Goal: Task Accomplishment & Management: Complete application form

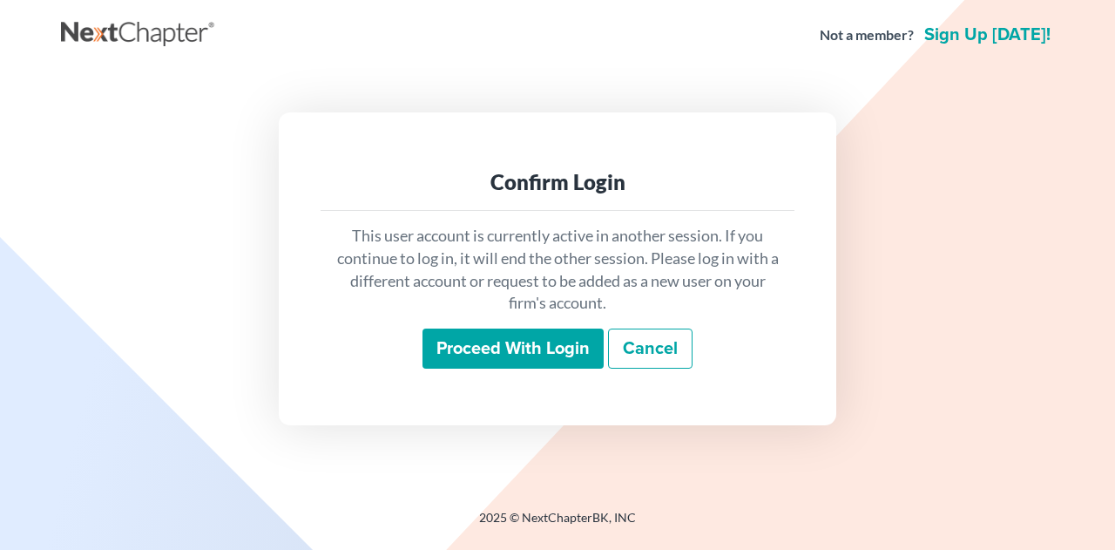
drag, startPoint x: 0, startPoint y: 0, endPoint x: 455, endPoint y: 346, distance: 571.1
click at [455, 346] on div "Confirm Login This user account is currently active in another session. If you …" at bounding box center [557, 268] width 975 height 312
click at [523, 342] on input "Proceed with login" at bounding box center [512, 348] width 181 height 40
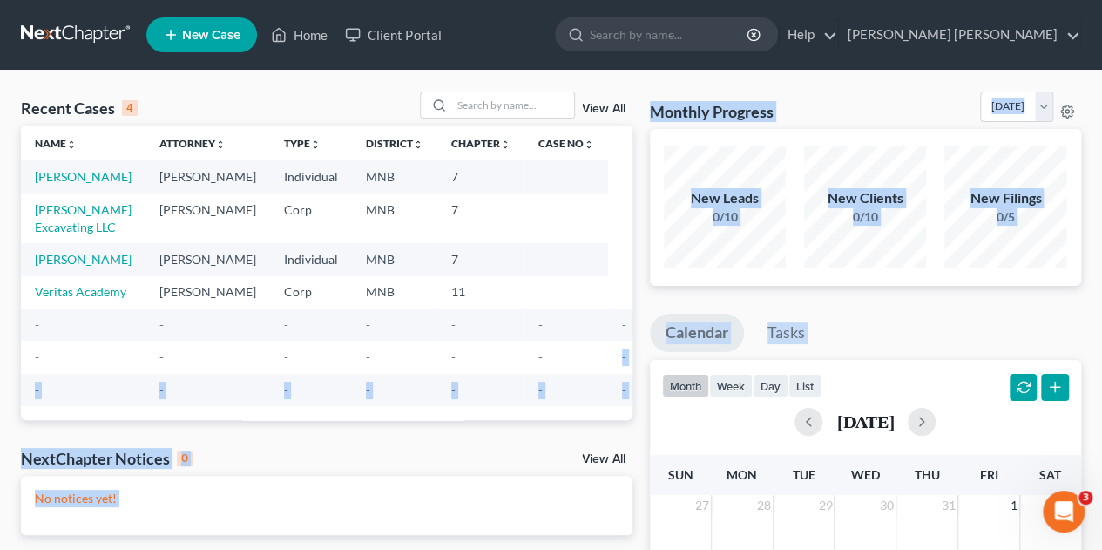
drag, startPoint x: 608, startPoint y: 403, endPoint x: 576, endPoint y: 422, distance: 37.5
click at [576, 422] on div "Recent Cases 4 View All Name unfold_more expand_more expand_less Attorney unfol…" at bounding box center [550, 522] width 1077 height 862
click at [639, 203] on div "Recent Cases 4 View All Name unfold_more expand_more expand_less Attorney unfol…" at bounding box center [326, 522] width 629 height 862
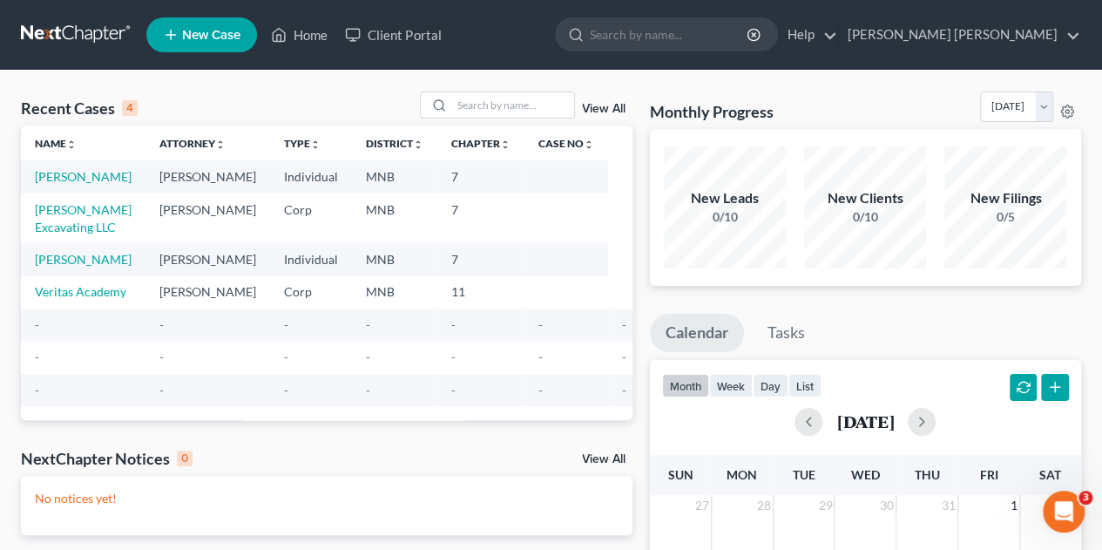
click at [192, 112] on div "Recent Cases 4 View All" at bounding box center [326, 108] width 611 height 34
click at [836, 87] on div "Recent Cases 4 View All Name unfold_more expand_more expand_less Attorney unfol…" at bounding box center [551, 523] width 1102 height 904
click at [241, 91] on div "Recent Cases 4 View All" at bounding box center [326, 108] width 611 height 34
click at [232, 40] on span "New Case" at bounding box center [211, 35] width 58 height 13
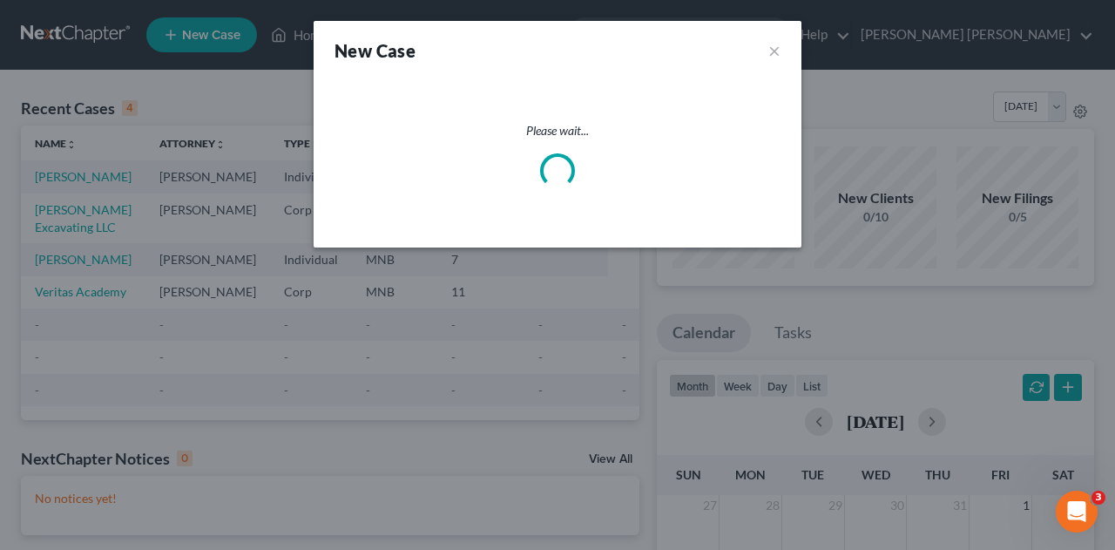
select select "42"
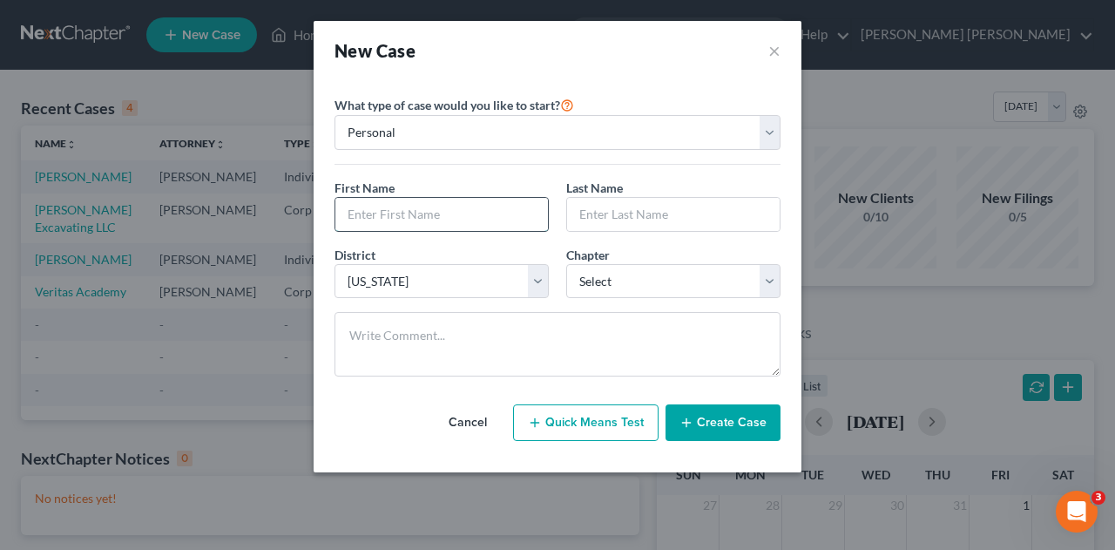
click at [474, 205] on input "text" at bounding box center [441, 214] width 212 height 33
click at [526, 185] on div "First Name *" at bounding box center [442, 205] width 232 height 53
click at [451, 216] on input "text" at bounding box center [441, 214] width 212 height 33
type input "Shari"
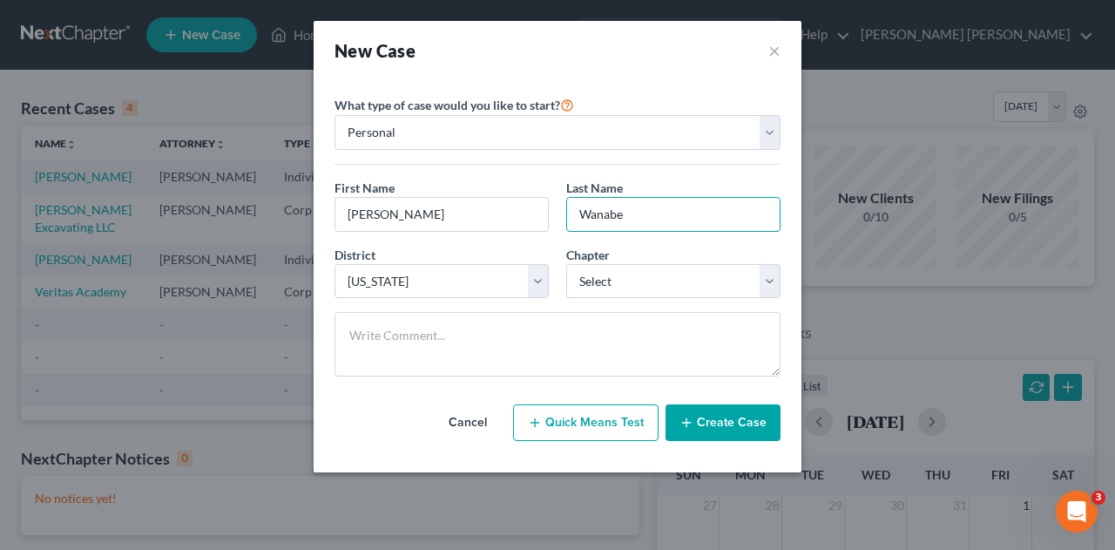
type input "Wanabe"
click at [631, 80] on div "What type of case would you like to start? Personal Business First Name * Shari…" at bounding box center [557, 235] width 446 height 310
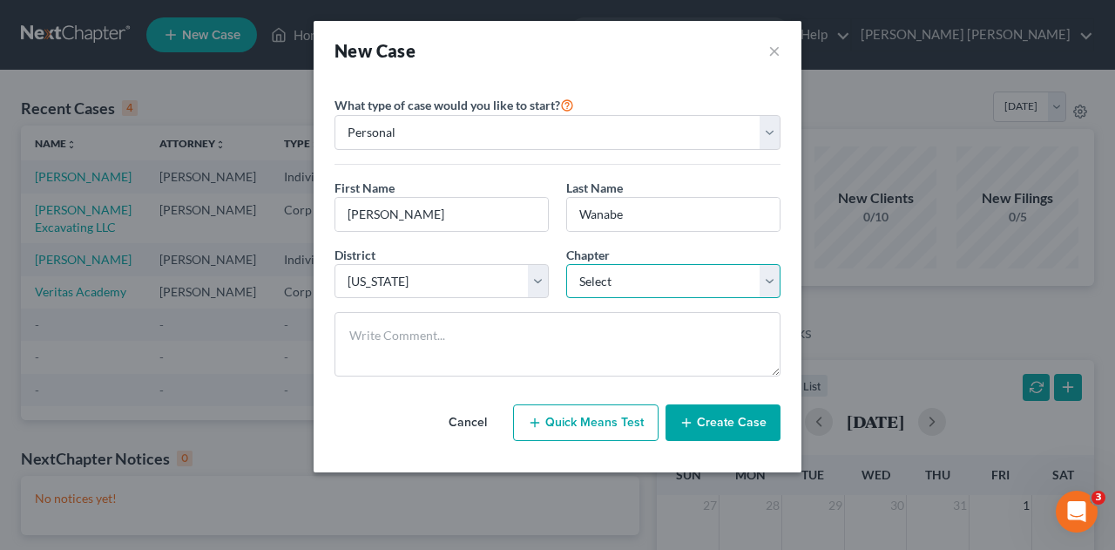
click at [632, 291] on select "Select 7 11 12 13" at bounding box center [673, 281] width 214 height 35
select select "3"
click at [566, 264] on select "Select 7 11 12 13" at bounding box center [673, 281] width 214 height 35
click at [688, 74] on div "New Case ×" at bounding box center [558, 50] width 488 height 59
click at [713, 406] on button "Create Case" at bounding box center [722, 422] width 115 height 37
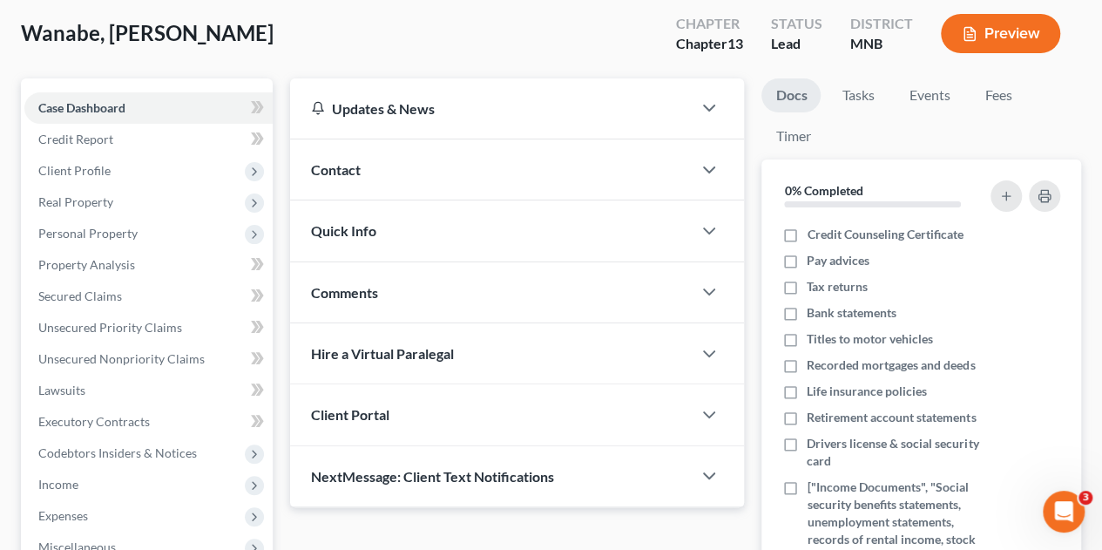
scroll to position [108, 0]
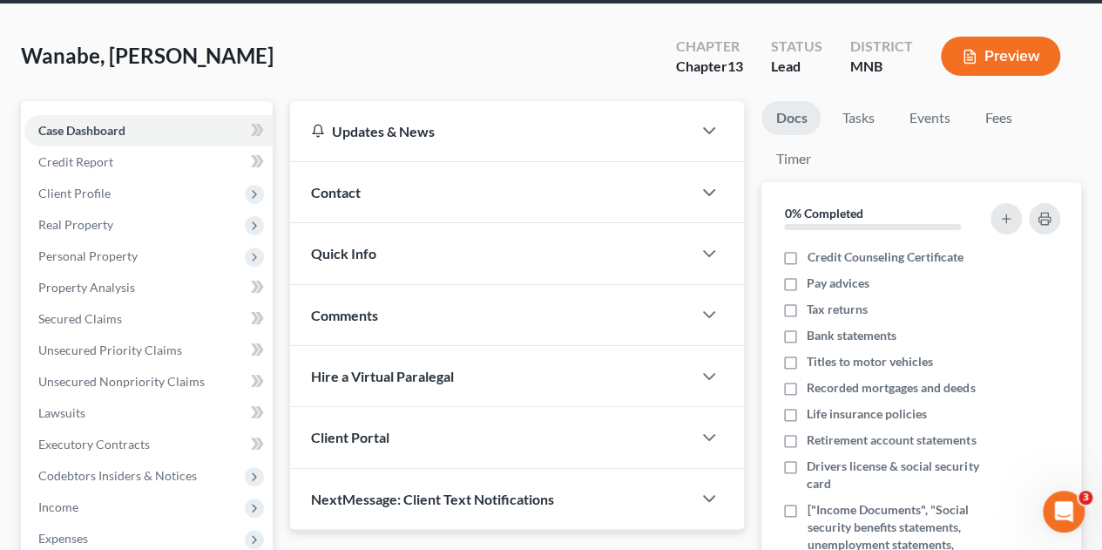
scroll to position [58, 0]
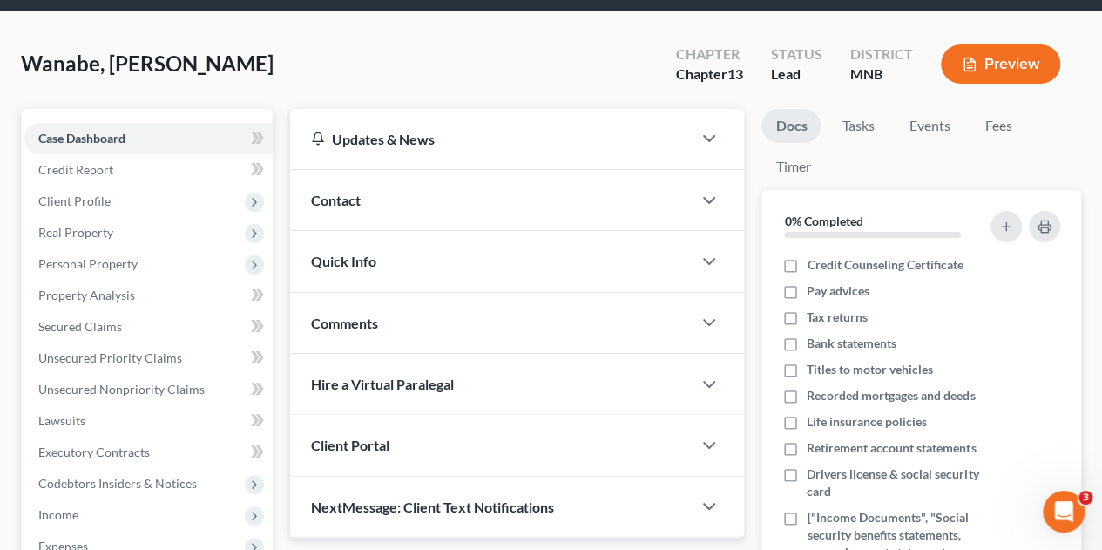
click at [608, 190] on div "Contact" at bounding box center [490, 200] width 401 height 60
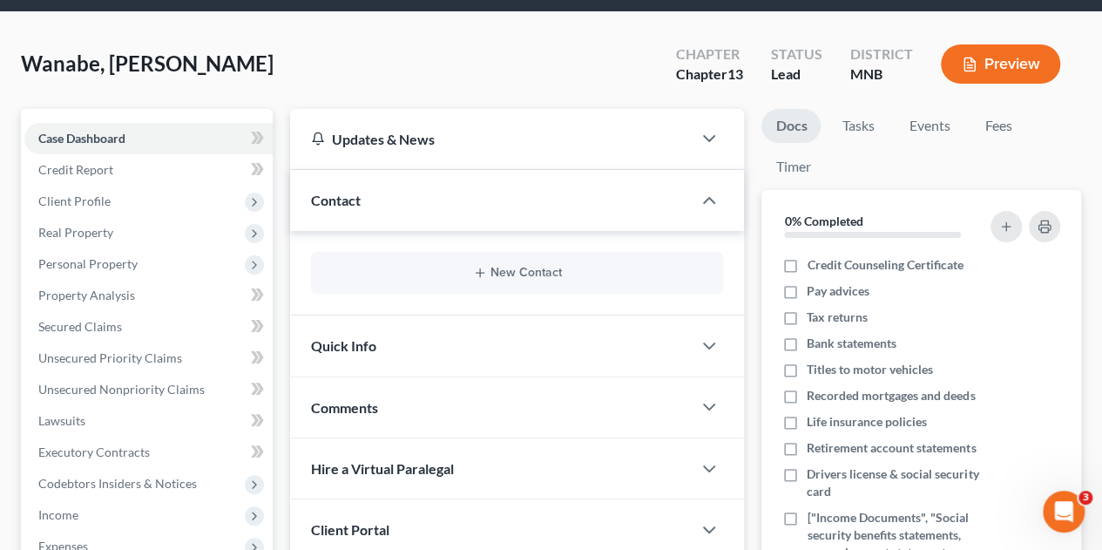
click at [568, 341] on div "Quick Info" at bounding box center [490, 345] width 401 height 60
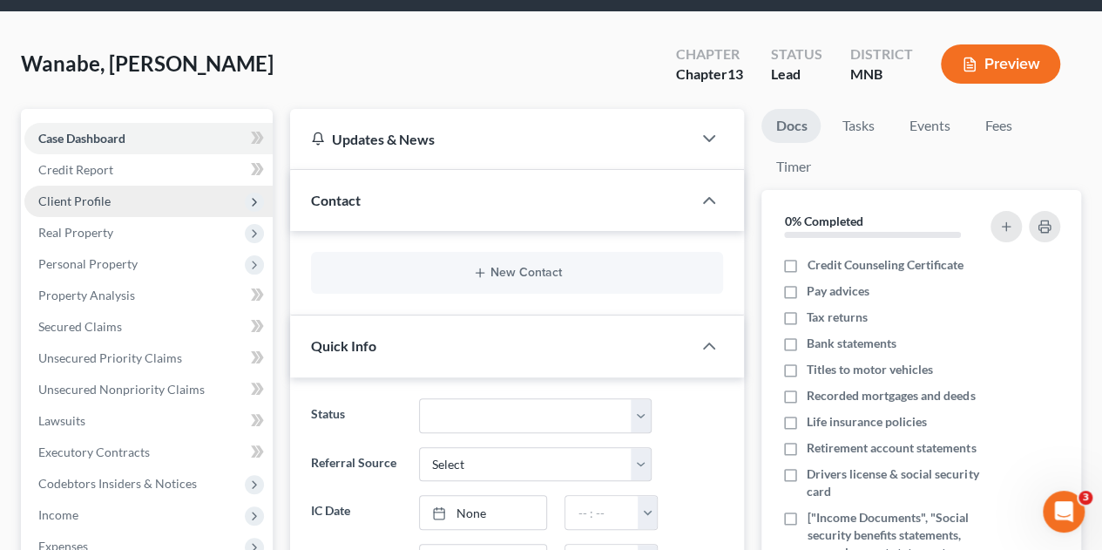
click at [147, 206] on span "Client Profile" at bounding box center [148, 200] width 248 height 31
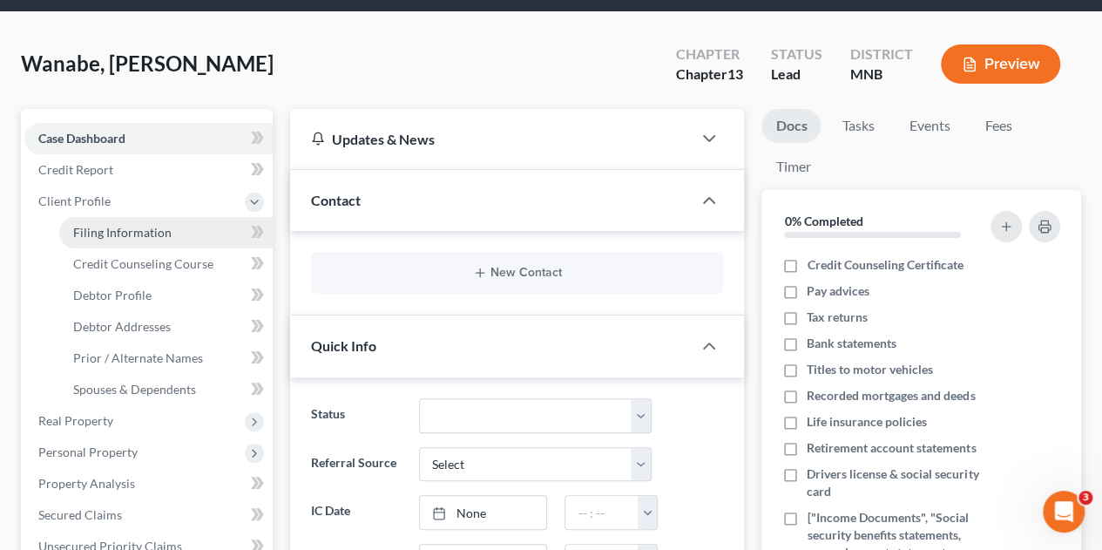
click at [158, 237] on span "Filing Information" at bounding box center [122, 232] width 98 height 15
select select "1"
select select "0"
select select "3"
select select "42"
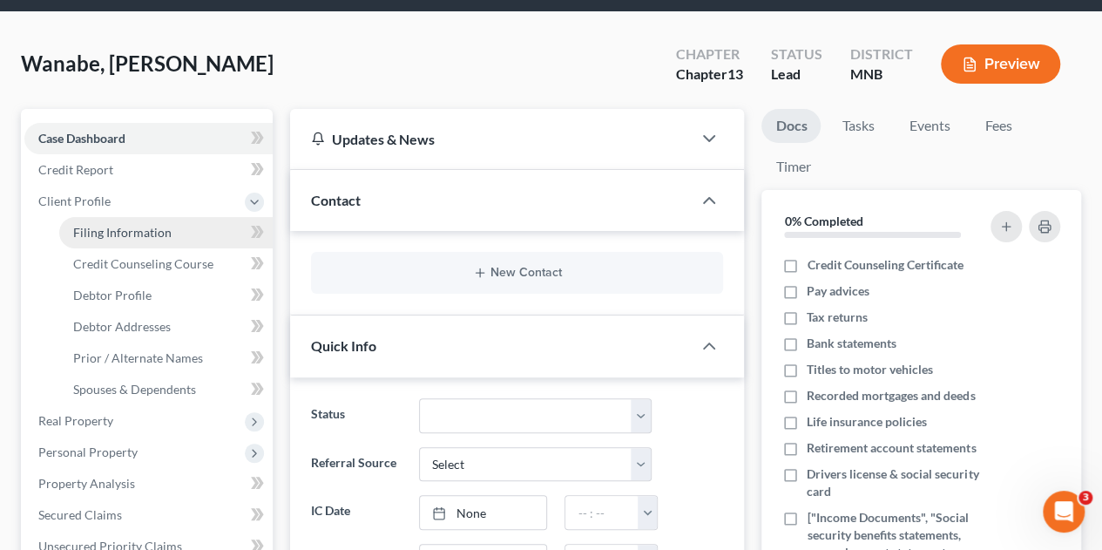
select select "24"
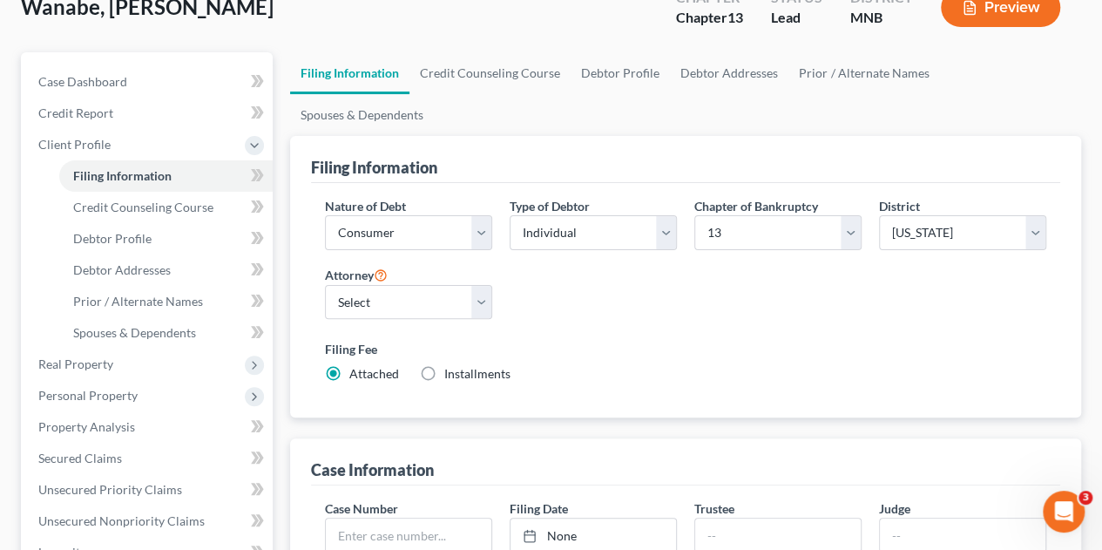
scroll to position [113, 0]
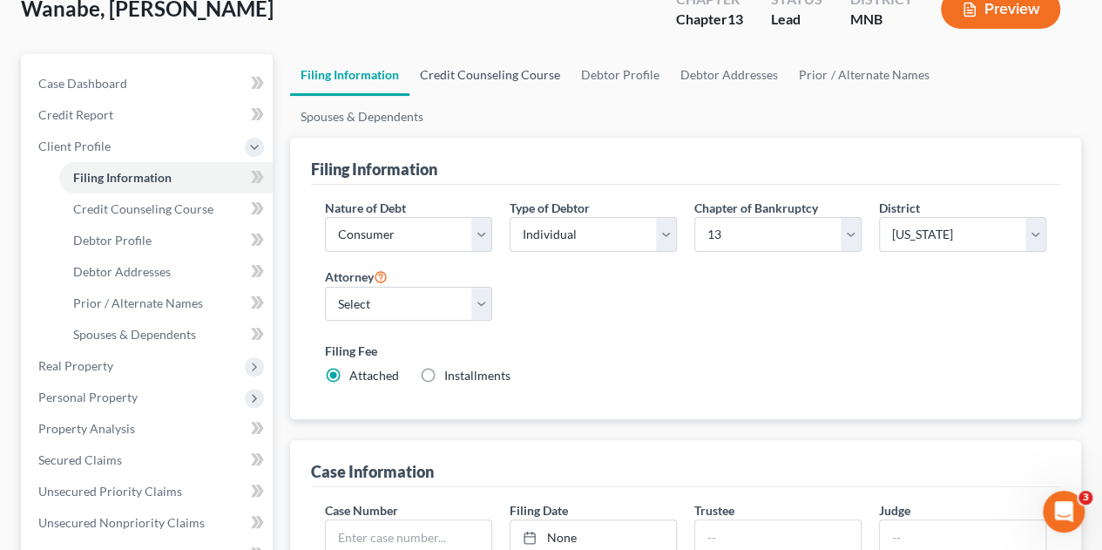
click at [523, 77] on link "Credit Counseling Course" at bounding box center [489, 75] width 161 height 42
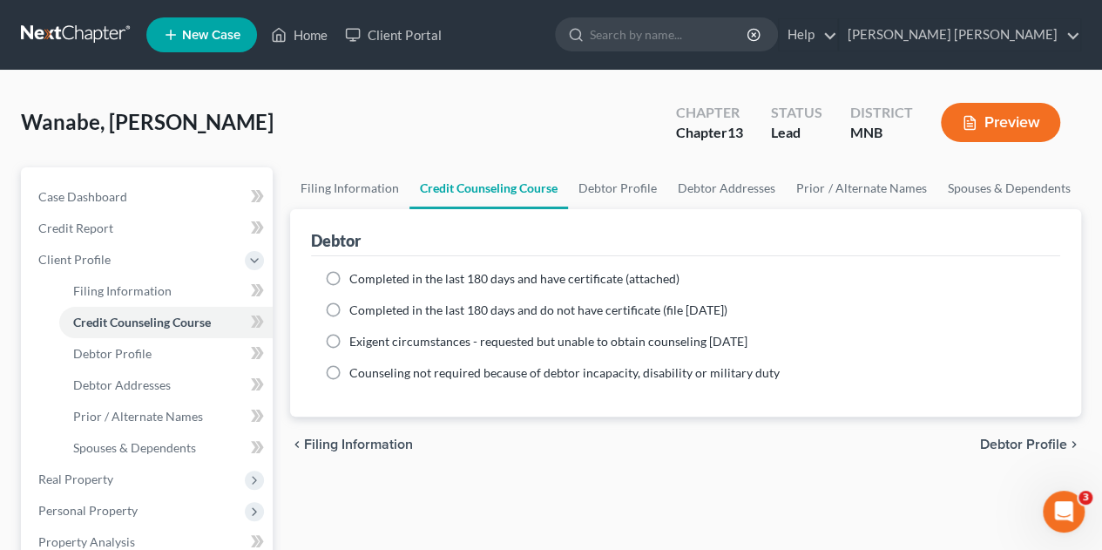
click at [349, 278] on label "Completed in the last 180 days and have certificate (attached)" at bounding box center [514, 278] width 330 height 17
click at [356, 278] on input "Completed in the last 180 days and have certificate (attached)" at bounding box center [361, 275] width 11 height 11
radio input "true"
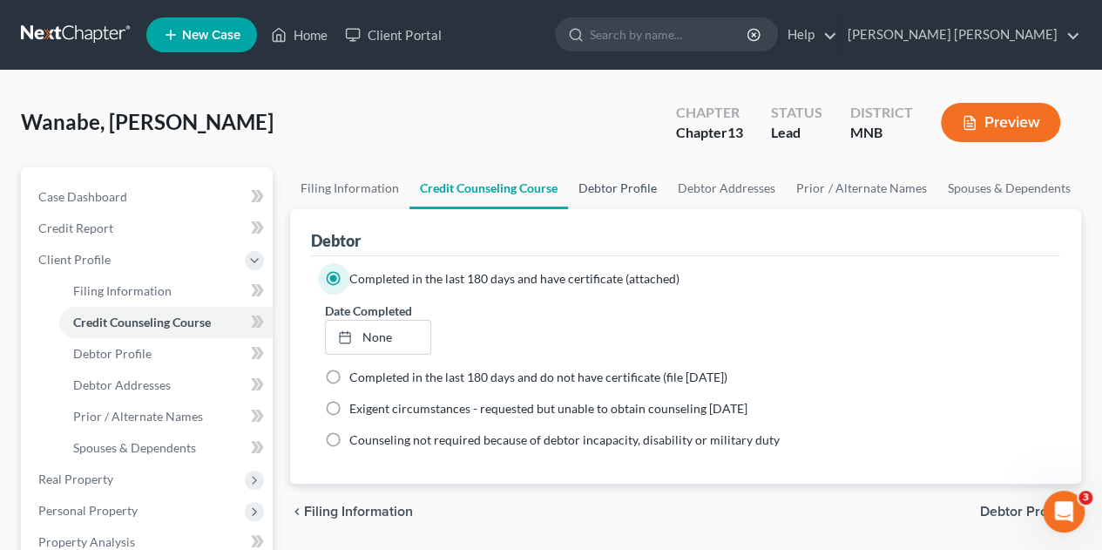
click at [627, 192] on link "Debtor Profile" at bounding box center [617, 188] width 99 height 42
select select "0"
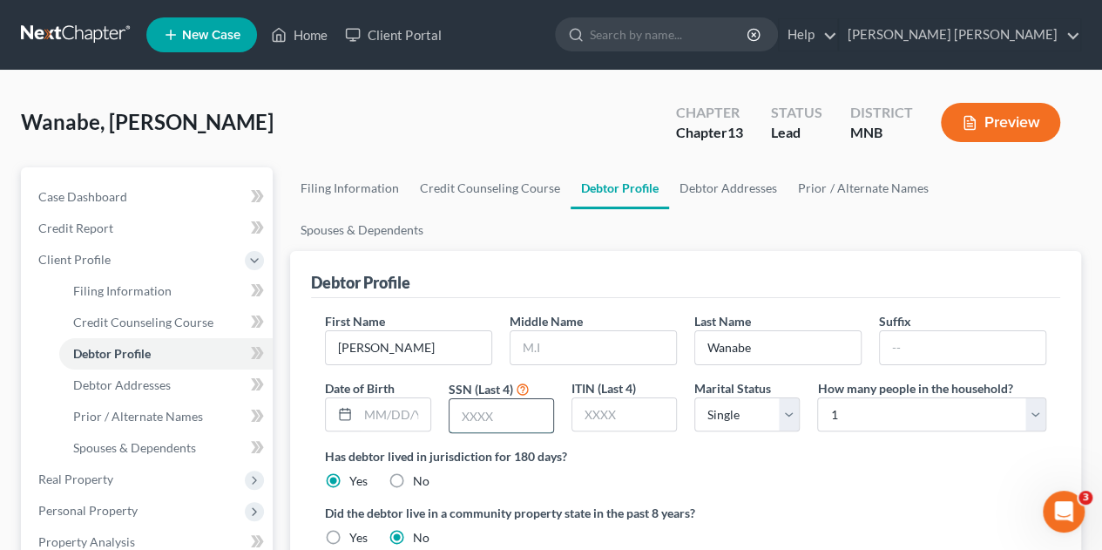
click at [488, 399] on input "text" at bounding box center [501, 415] width 104 height 33
click at [559, 331] on input "text" at bounding box center [592, 347] width 165 height 33
type input "L"
click at [476, 399] on input "text" at bounding box center [501, 415] width 104 height 33
click at [476, 399] on input "7973" at bounding box center [501, 415] width 104 height 33
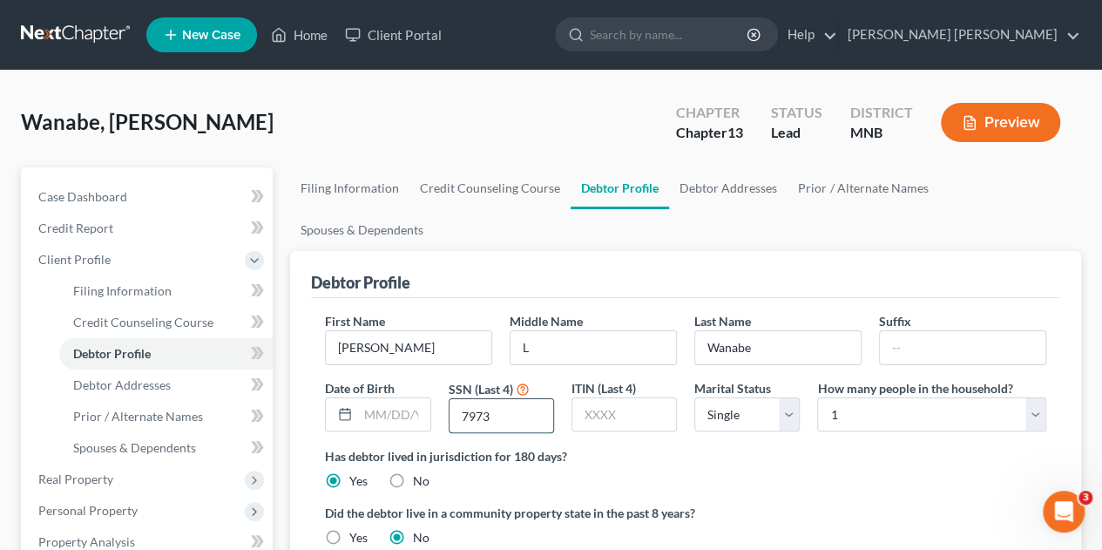
click at [476, 399] on input "7973" at bounding box center [501, 415] width 104 height 33
type input "7973"
click at [477, 142] on div "Wanabe, Shari Upgraded Chapter Chapter 13 Status Lead District MNB Preview" at bounding box center [551, 129] width 1060 height 76
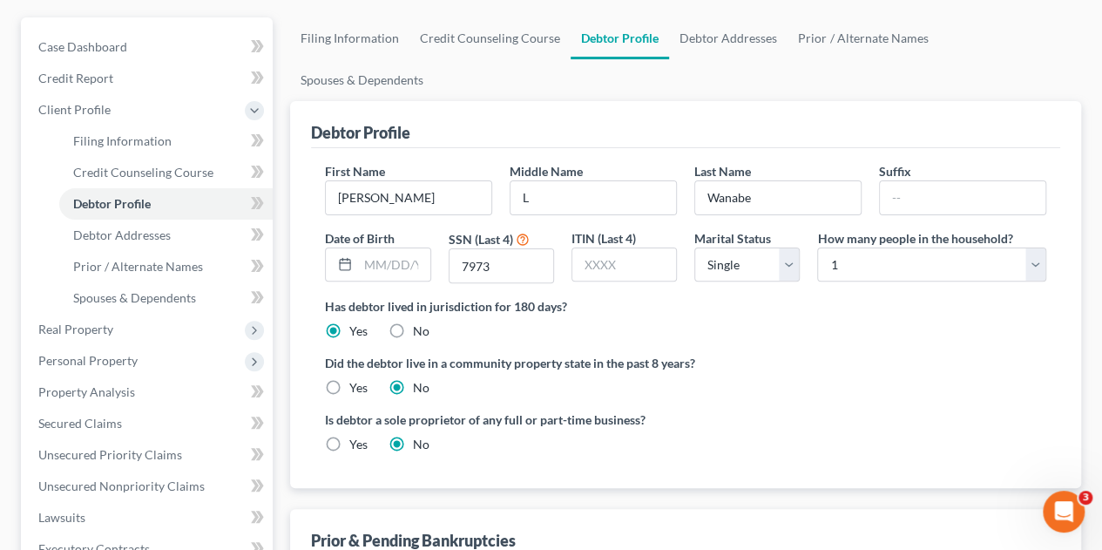
scroll to position [152, 0]
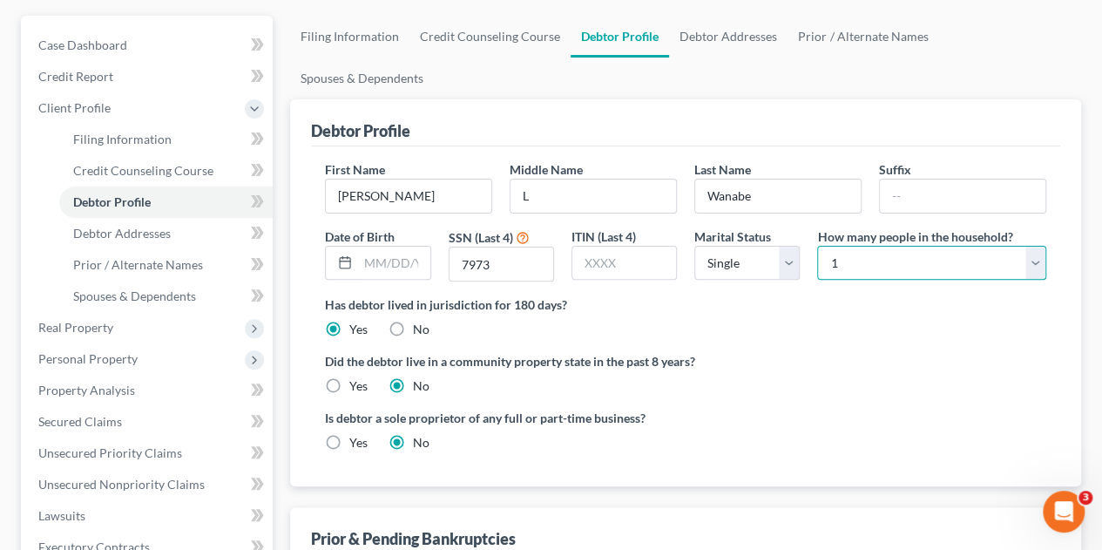
click at [1003, 246] on select "Select 1 2 3 4 5 6 7 8 9 10 11 12 13 14 15 16 17 18 19 20" at bounding box center [931, 263] width 229 height 35
click at [817, 246] on select "Select 1 2 3 4 5 6 7 8 9 10 11 12 13 14 15 16 17 18 19 20" at bounding box center [931, 263] width 229 height 35
click at [883, 246] on select "Select 1 2 3 4 5 6 7 8 9 10 11 12 13 14 15 16 17 18 19 20" at bounding box center [931, 263] width 229 height 35
select select "2"
click at [817, 246] on select "Select 1 2 3 4 5 6 7 8 9 10 11 12 13 14 15 16 17 18 19 20" at bounding box center [931, 263] width 229 height 35
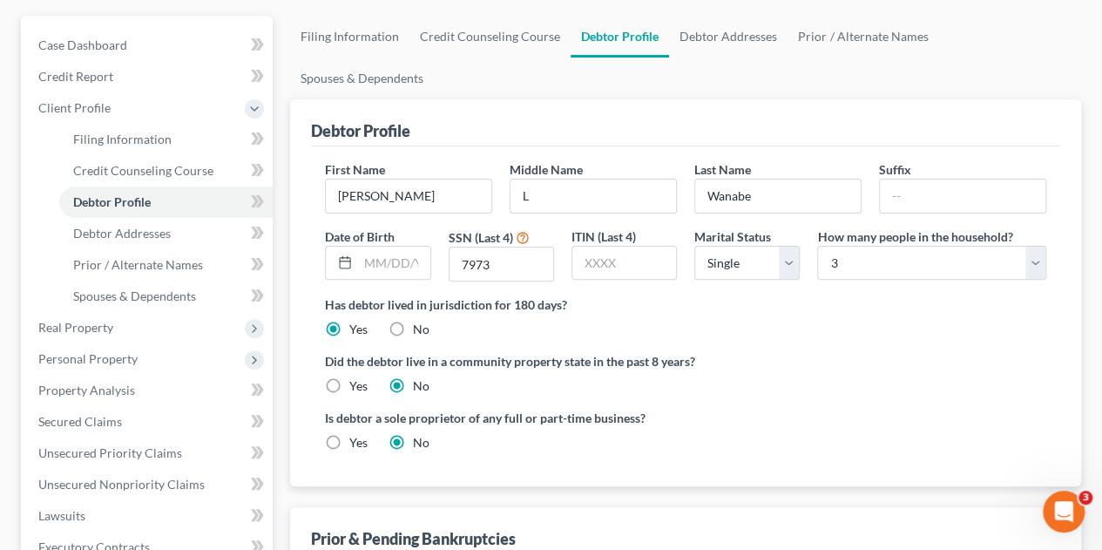
click at [754, 295] on div "Has debtor lived in jurisdiction for 180 days? Yes No Debtor must reside in jur…" at bounding box center [685, 316] width 721 height 43
click at [840, 358] on ng-include "First Name Shari Middle Name L Last Name Wanabe Suffix Date of Birth SSN (Last …" at bounding box center [685, 312] width 721 height 305
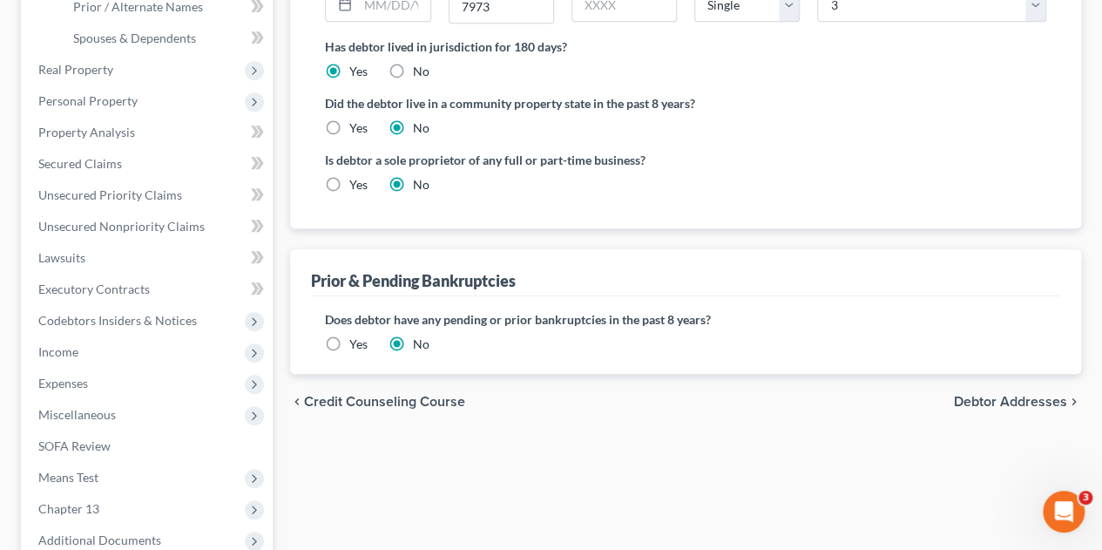
scroll to position [411, 0]
click at [349, 334] on label "Yes" at bounding box center [358, 342] width 18 height 17
click at [356, 334] on input "Yes" at bounding box center [361, 339] width 11 height 11
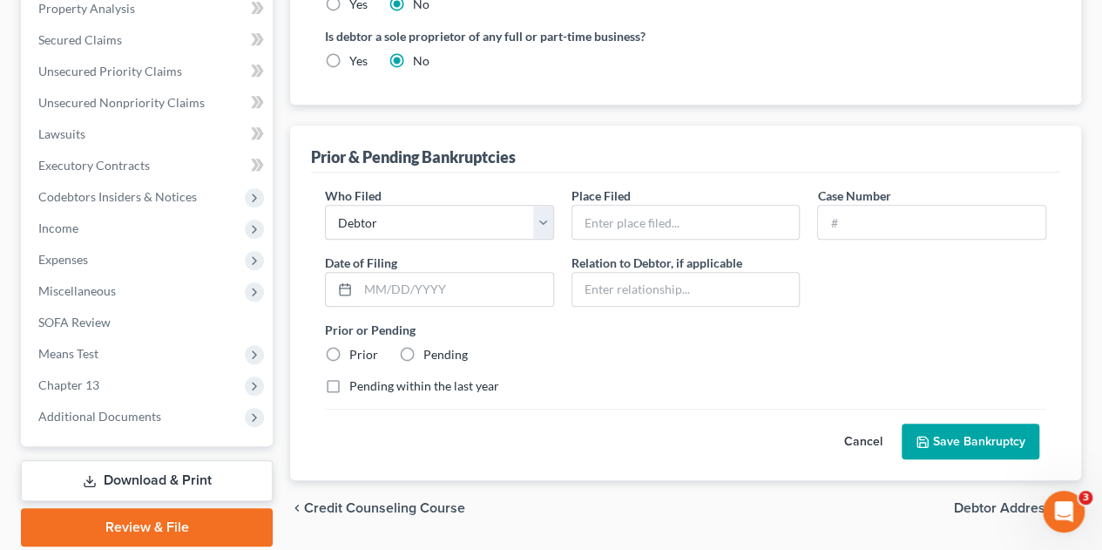
scroll to position [593, 0]
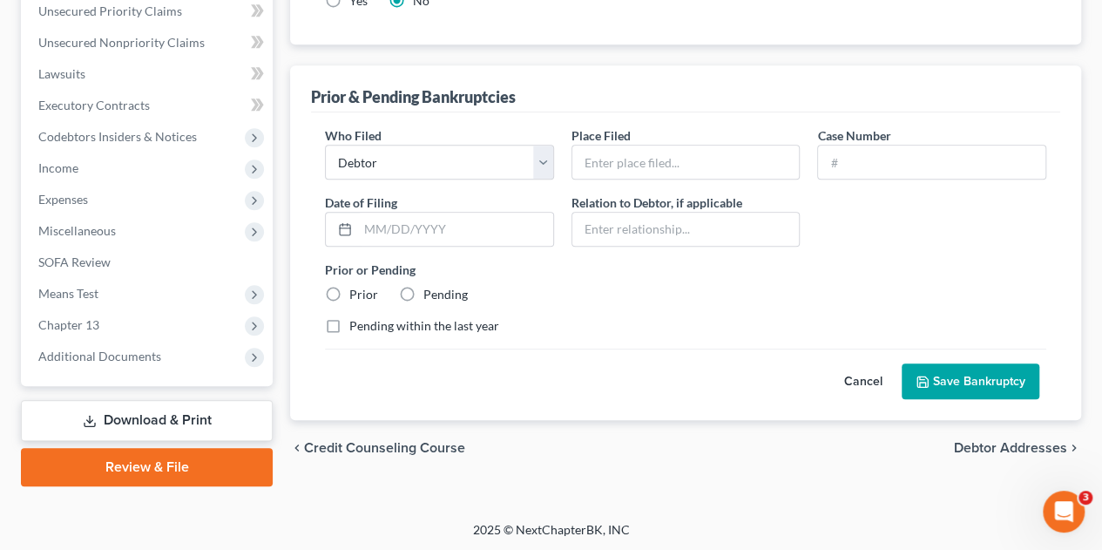
click at [949, 363] on button "Save Bankruptcy" at bounding box center [970, 381] width 138 height 37
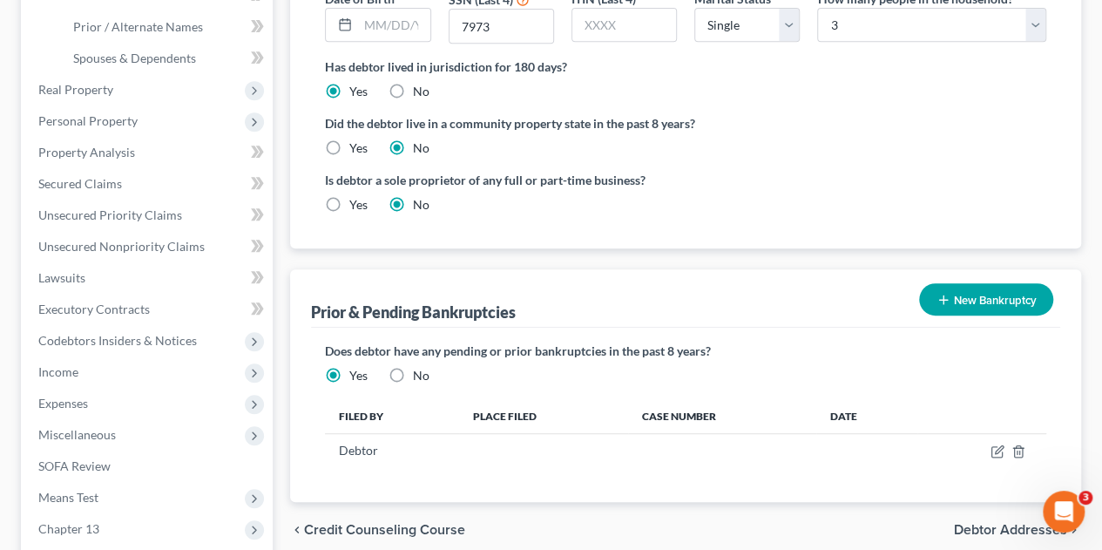
scroll to position [368, 0]
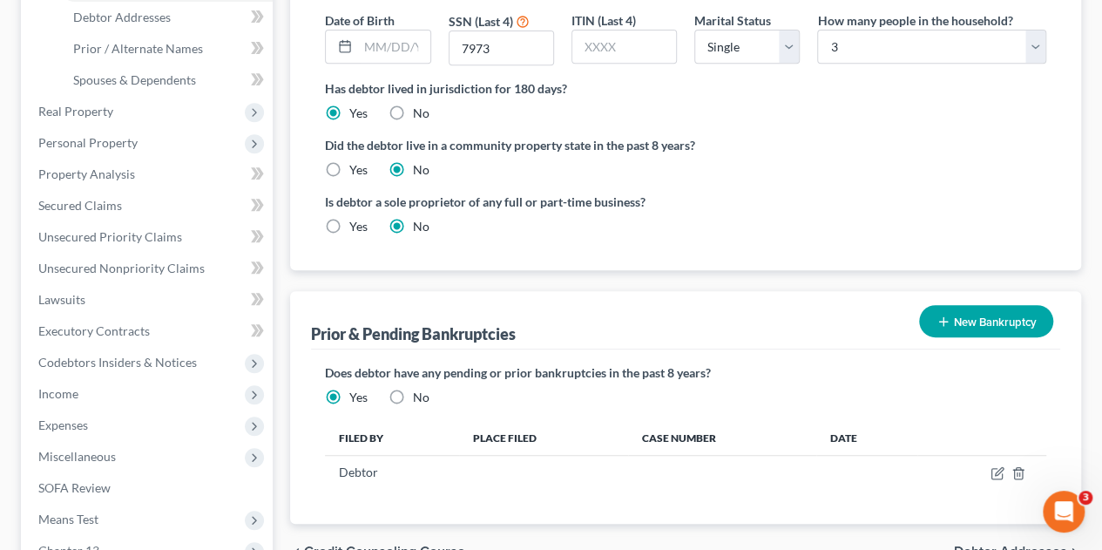
click at [279, 190] on div "Case Dashboard Payments Invoices Payments Payments Credit Report Client Profile" at bounding box center [146, 256] width 269 height 912
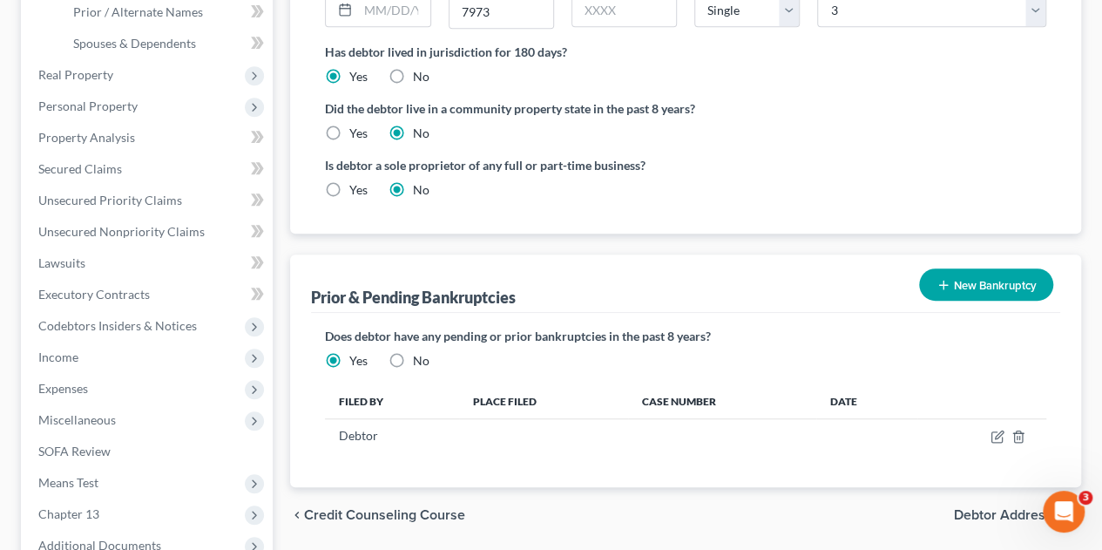
scroll to position [402, 0]
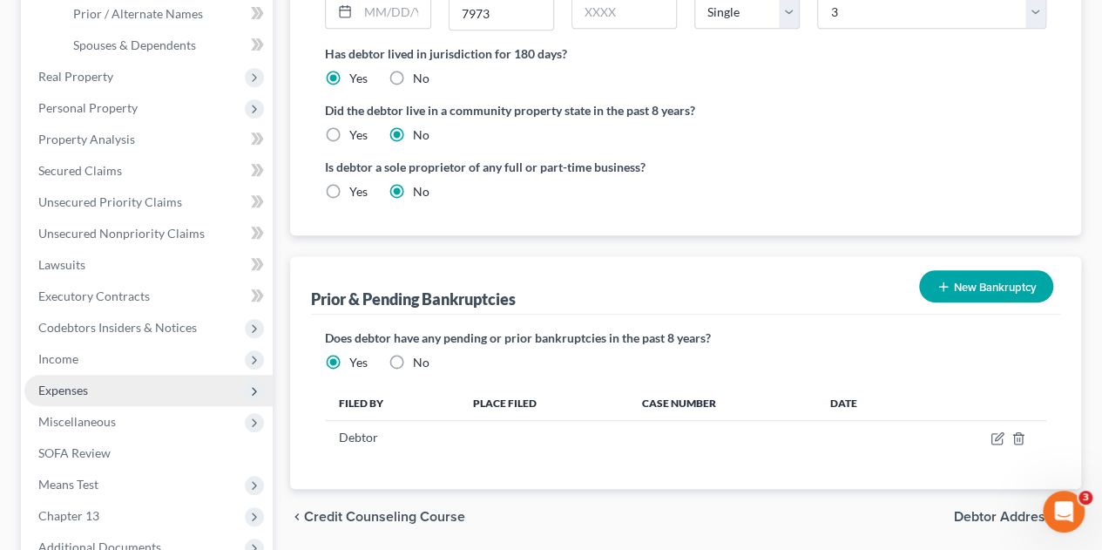
click at [83, 387] on span "Expenses" at bounding box center [63, 389] width 50 height 15
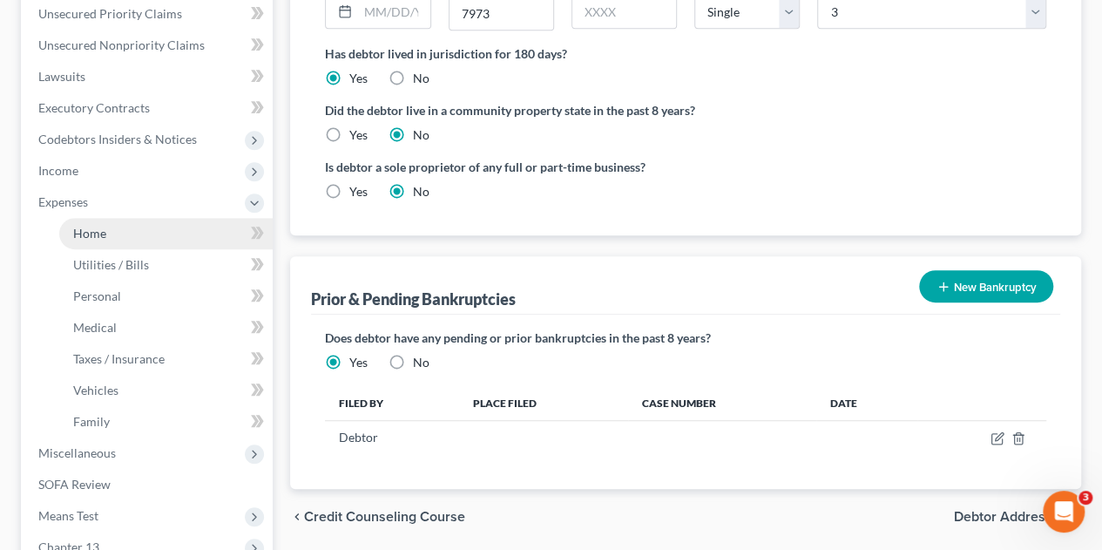
click at [130, 234] on link "Home" at bounding box center [165, 233] width 213 height 31
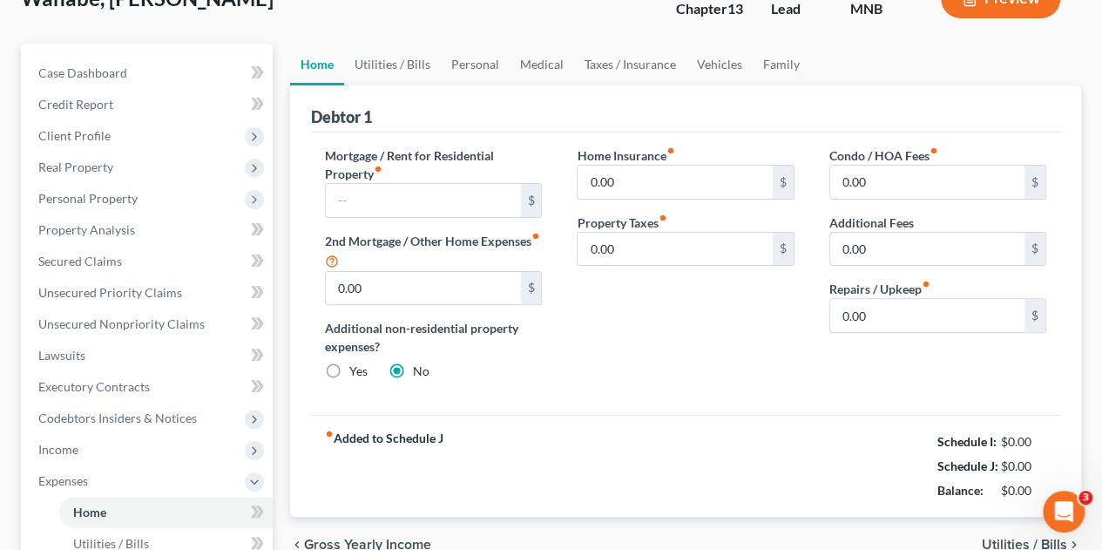
scroll to position [125, 0]
click at [651, 370] on div "Home Insurance fiber_manual_record 0.00 $ Property Taxes fiber_manual_record 0.…" at bounding box center [685, 269] width 252 height 248
